Goal: Task Accomplishment & Management: Manage account settings

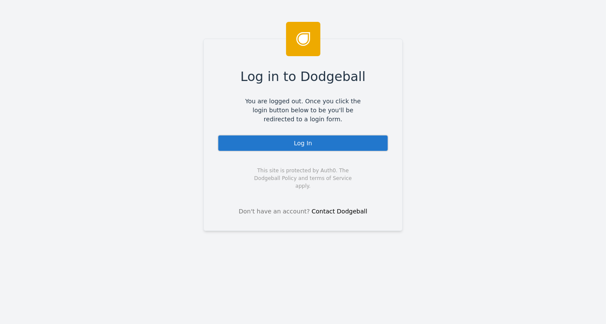
click at [327, 145] on div "Log In" at bounding box center [303, 143] width 171 height 17
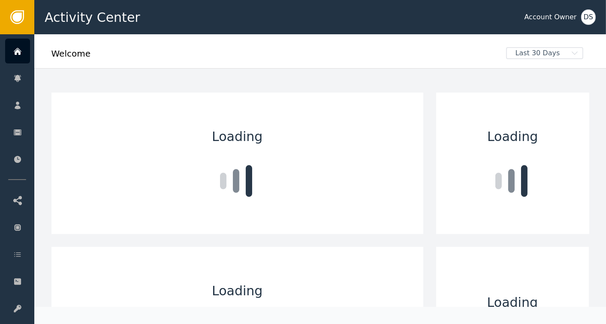
click at [584, 21] on div "DS" at bounding box center [588, 16] width 15 height 15
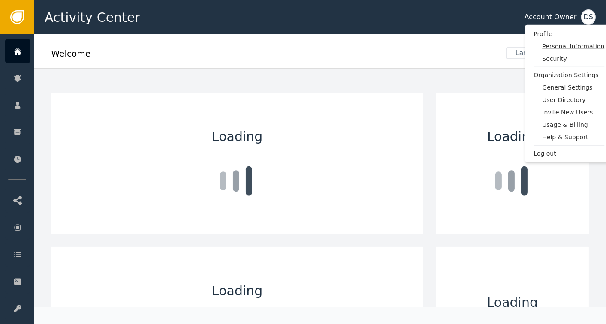
click at [557, 47] on span "Personal Information" at bounding box center [573, 46] width 62 height 9
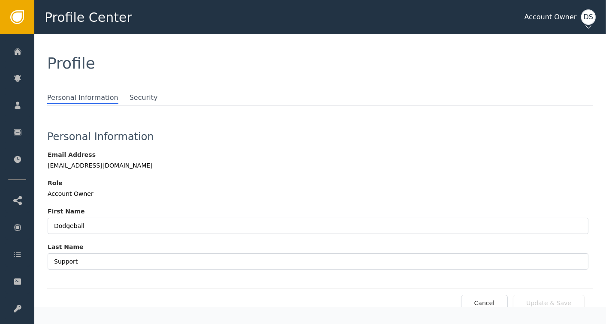
click at [584, 17] on div "DS" at bounding box center [588, 16] width 15 height 15
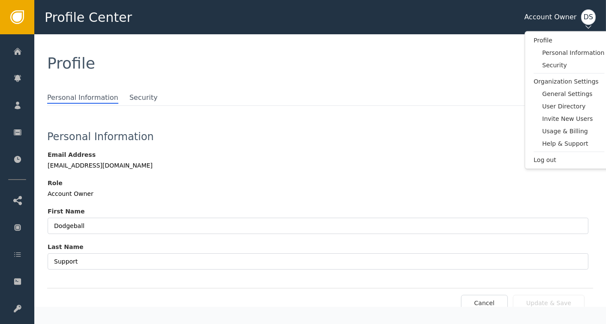
click at [544, 164] on div "Profile Personal Information Security Organization Settings General Settings Us…" at bounding box center [569, 100] width 89 height 138
click at [546, 158] on span "Log out" at bounding box center [569, 160] width 71 height 9
